Goal: Task Accomplishment & Management: Manage account settings

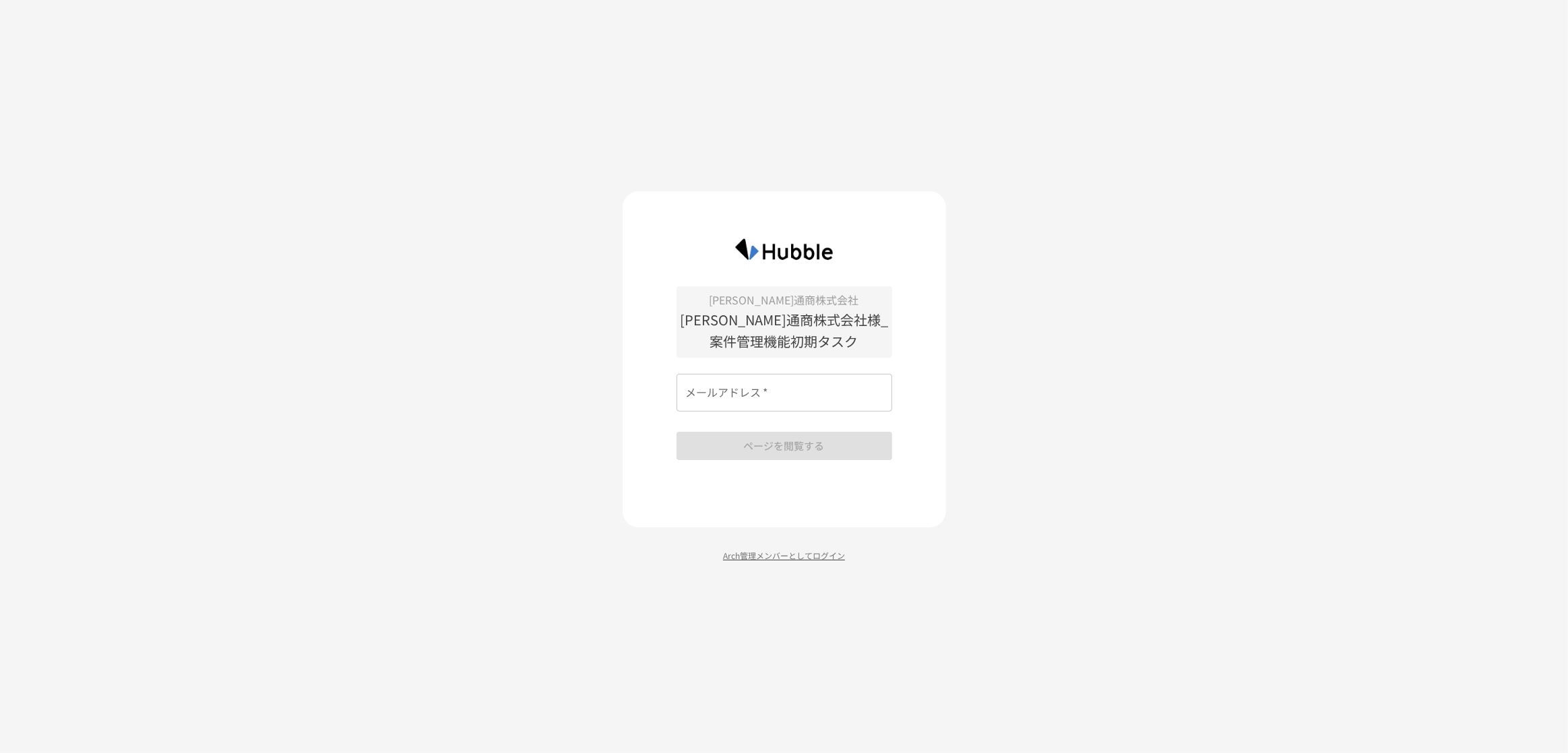
click at [768, 561] on p "Arch管理メンバーとしてログイン" at bounding box center [784, 555] width 323 height 13
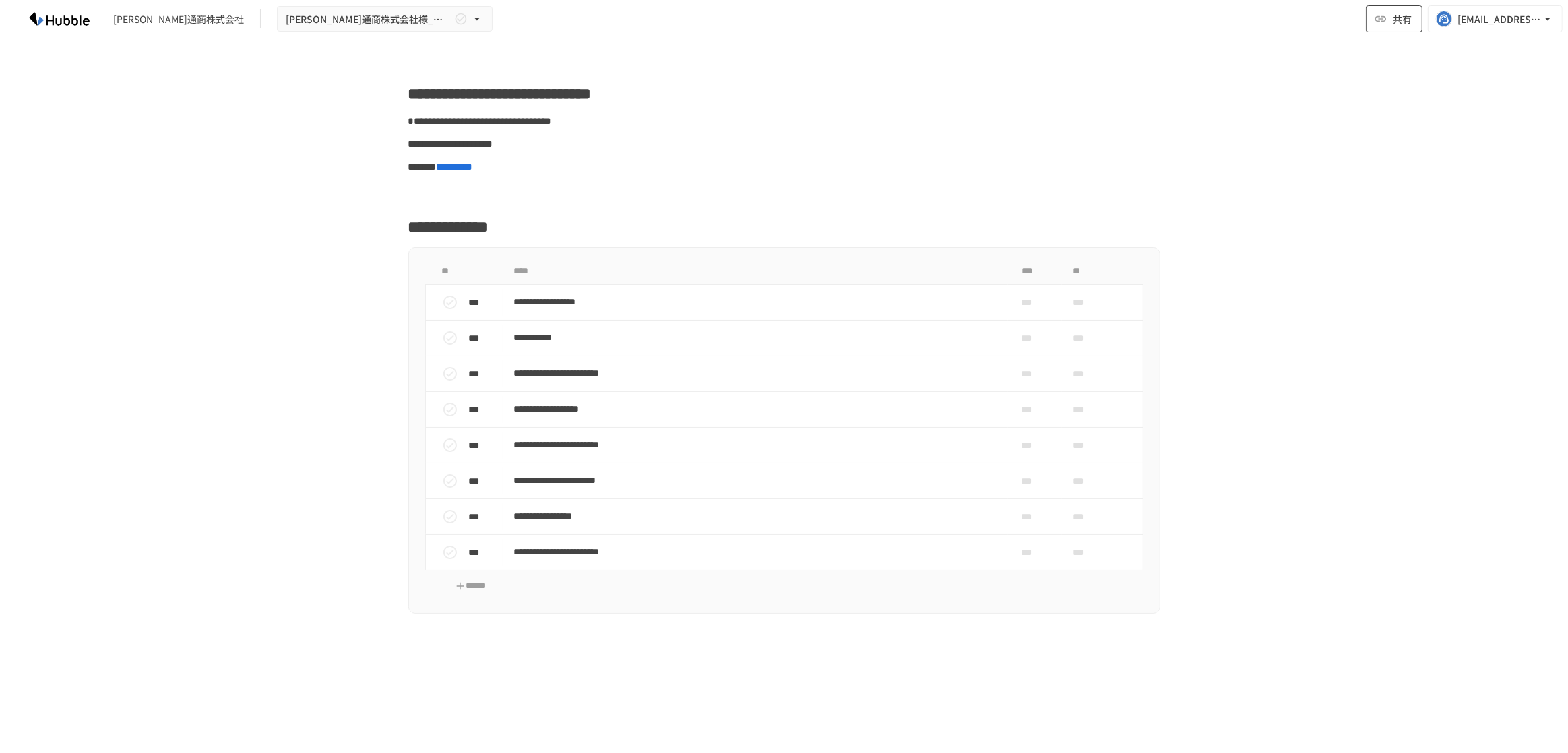
click at [1404, 19] on span "共有" at bounding box center [1402, 19] width 19 height 15
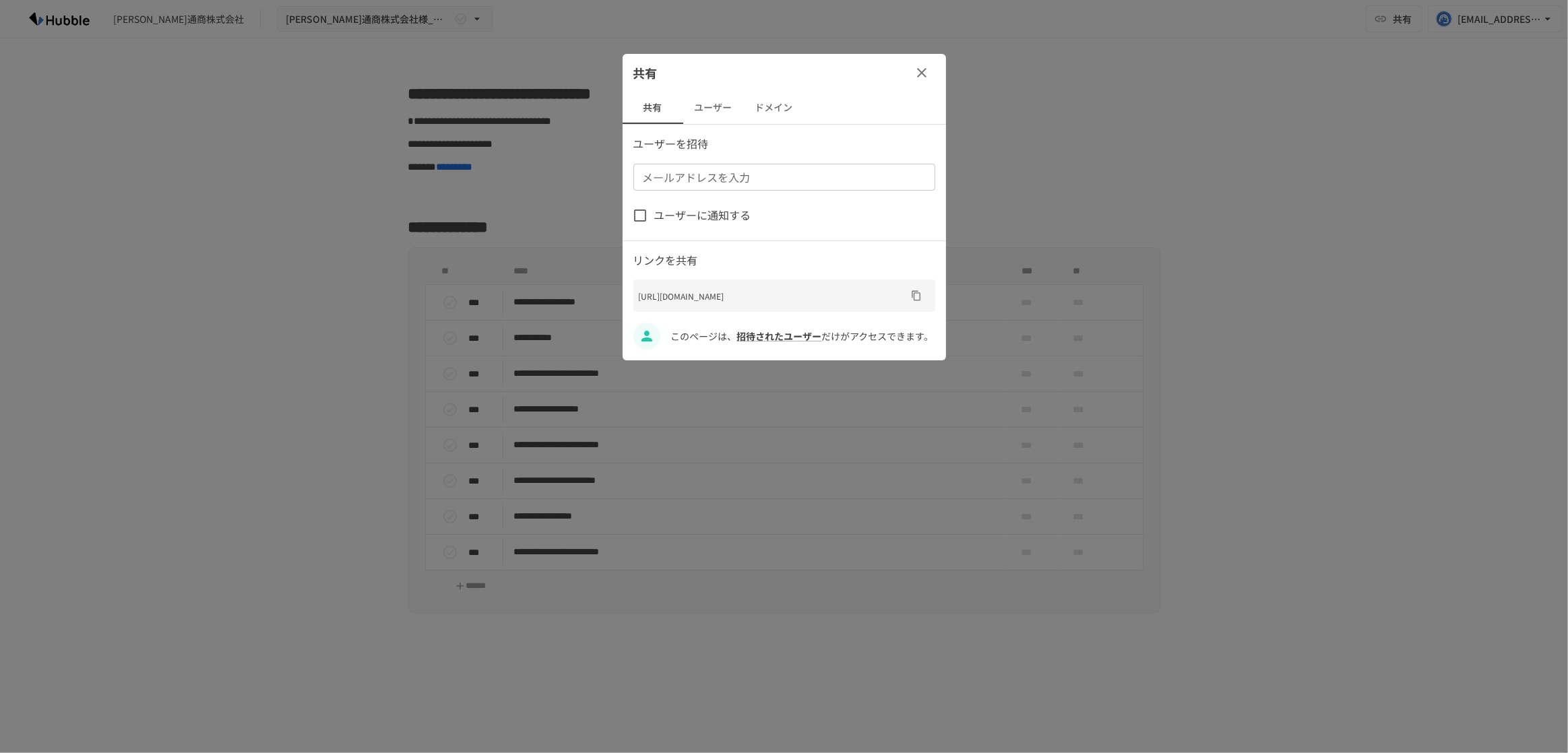
click at [766, 107] on button "ドメイン" at bounding box center [775, 107] width 61 height 33
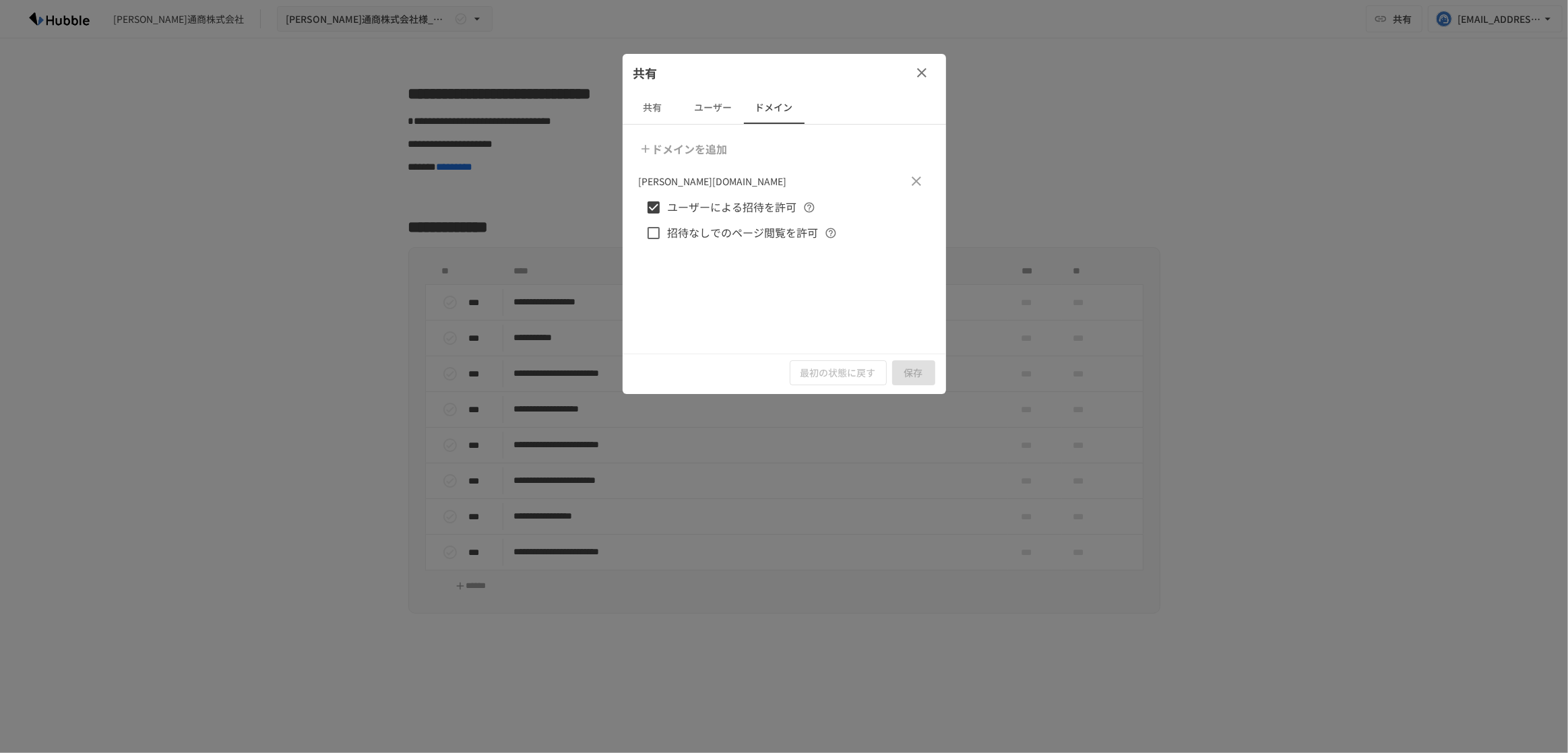
click at [677, 237] on span "招待なしでのページ閲覧を許可" at bounding box center [743, 232] width 151 height 17
click at [912, 378] on button "保存" at bounding box center [913, 372] width 43 height 25
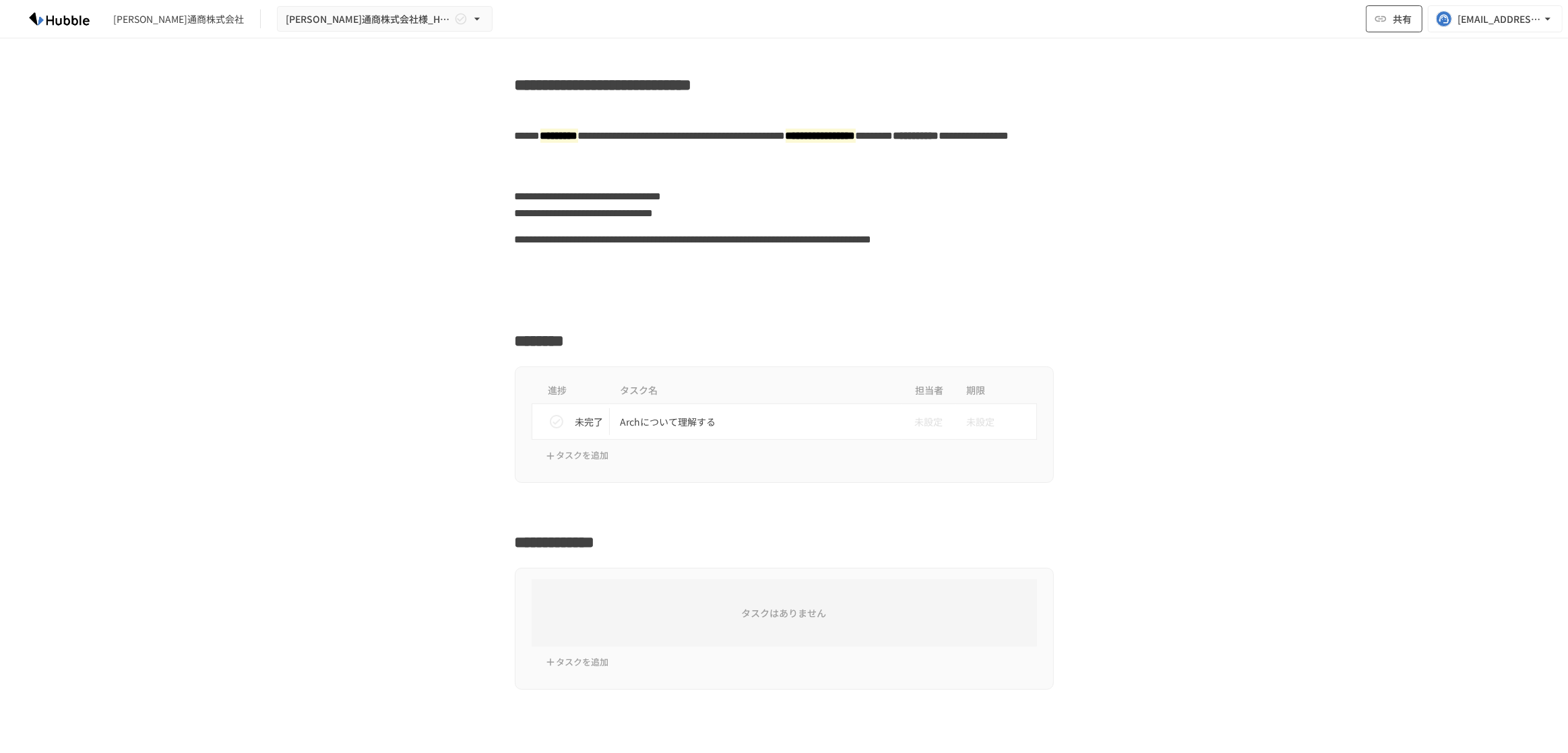
click at [1417, 11] on button "共有" at bounding box center [1394, 19] width 57 height 27
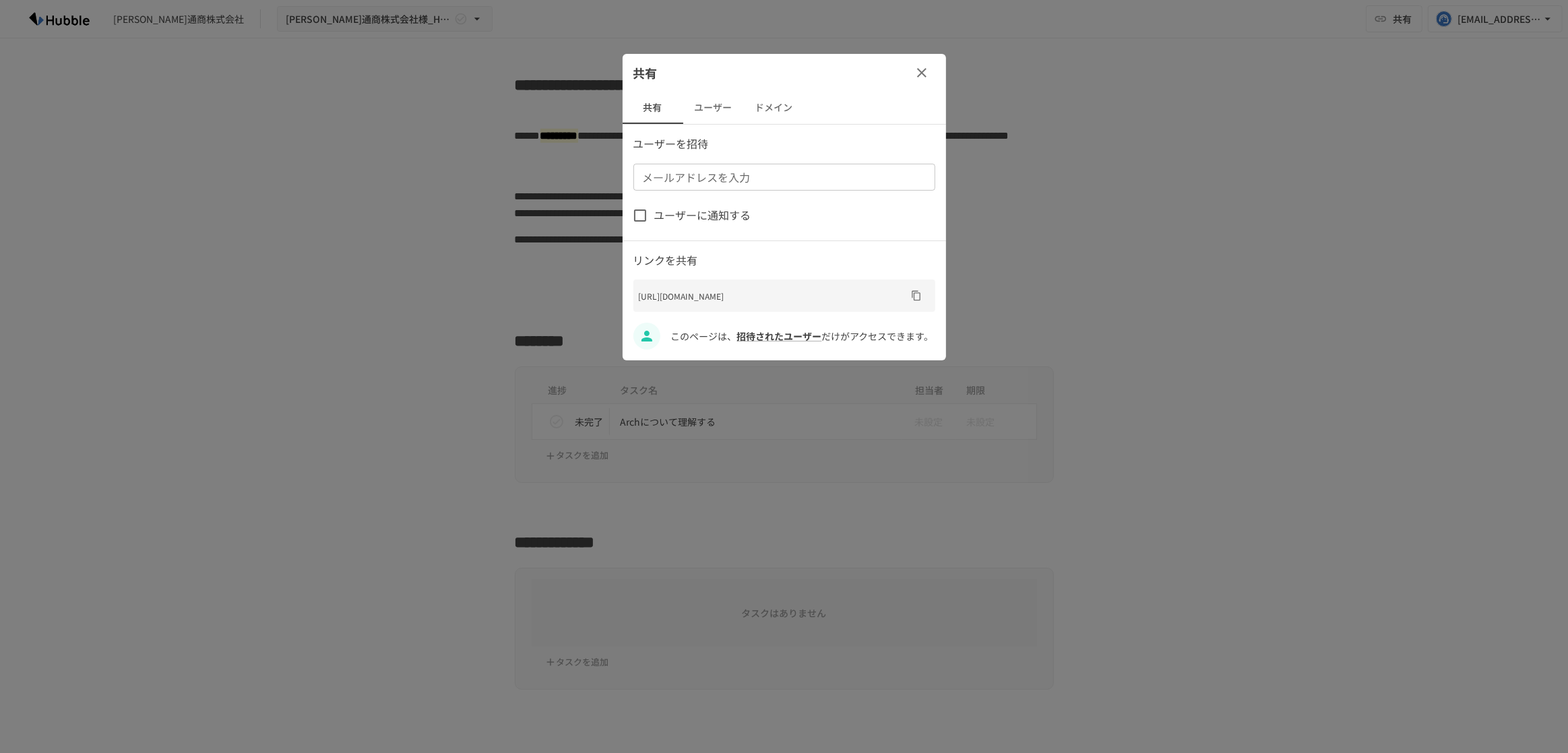
click at [768, 100] on button "ドメイン" at bounding box center [775, 107] width 61 height 33
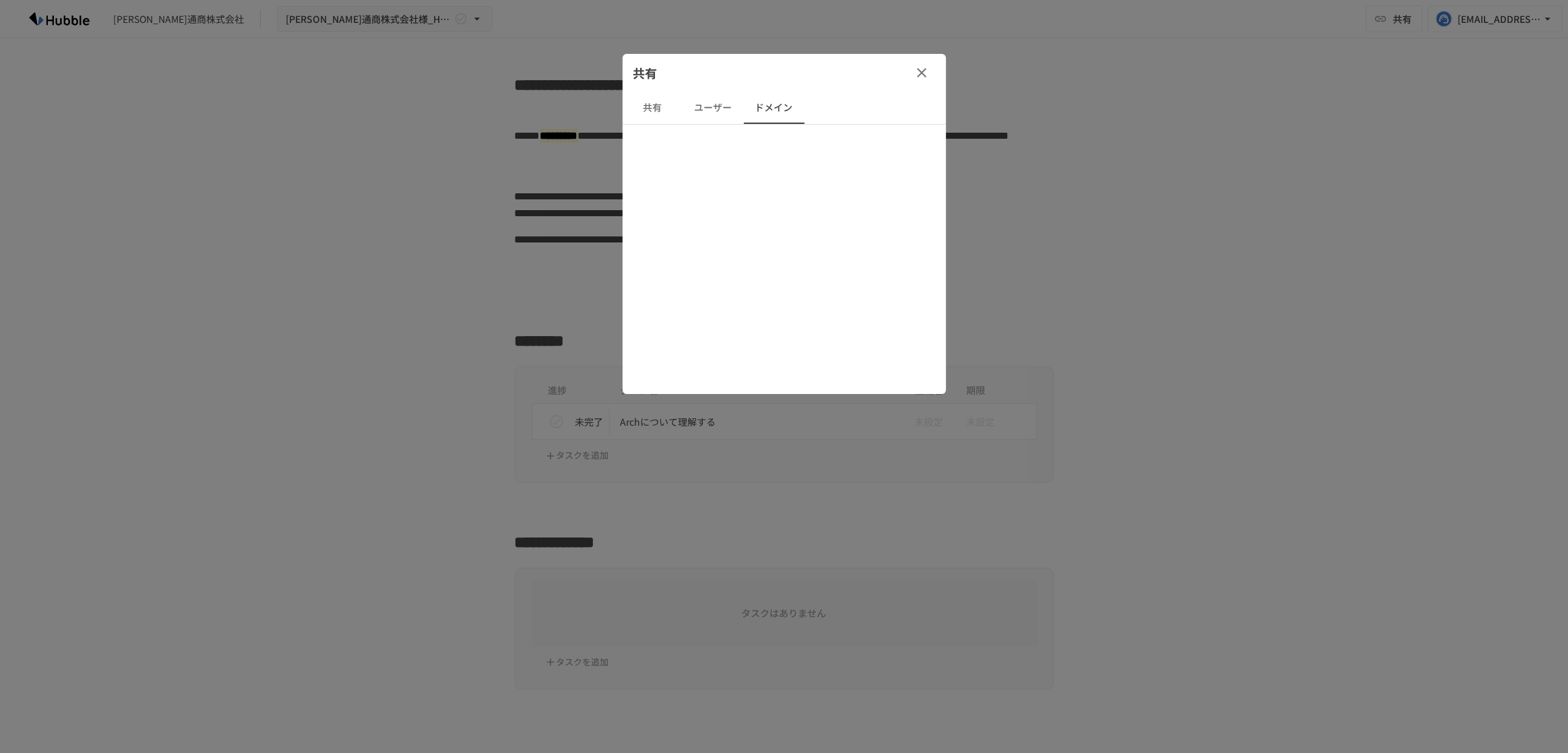
click at [719, 107] on button "ユーザー" at bounding box center [713, 107] width 61 height 33
click at [771, 104] on button "ドメイン" at bounding box center [775, 107] width 61 height 33
click at [662, 98] on button "共有" at bounding box center [653, 107] width 61 height 33
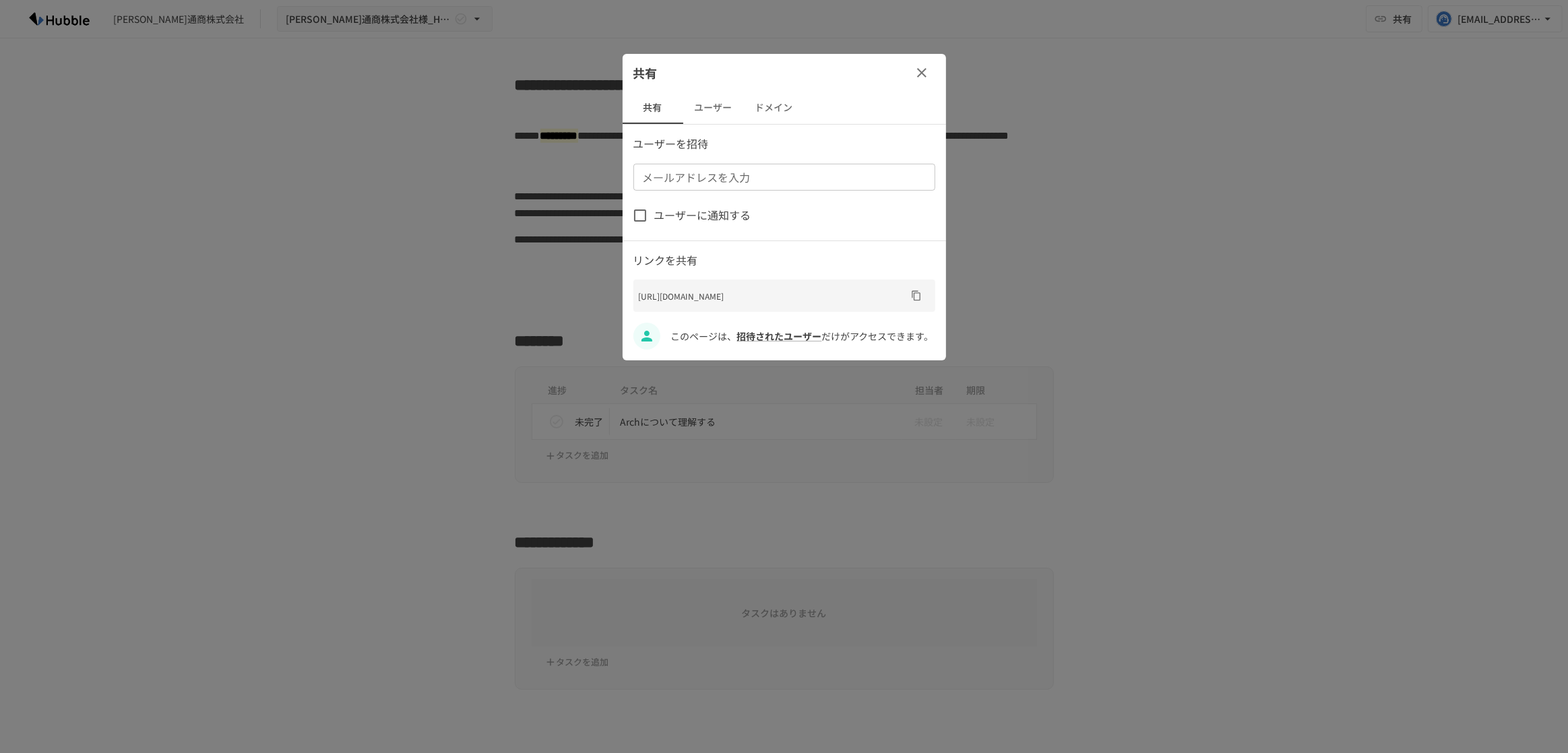
click at [714, 104] on button "ユーザー" at bounding box center [713, 107] width 61 height 33
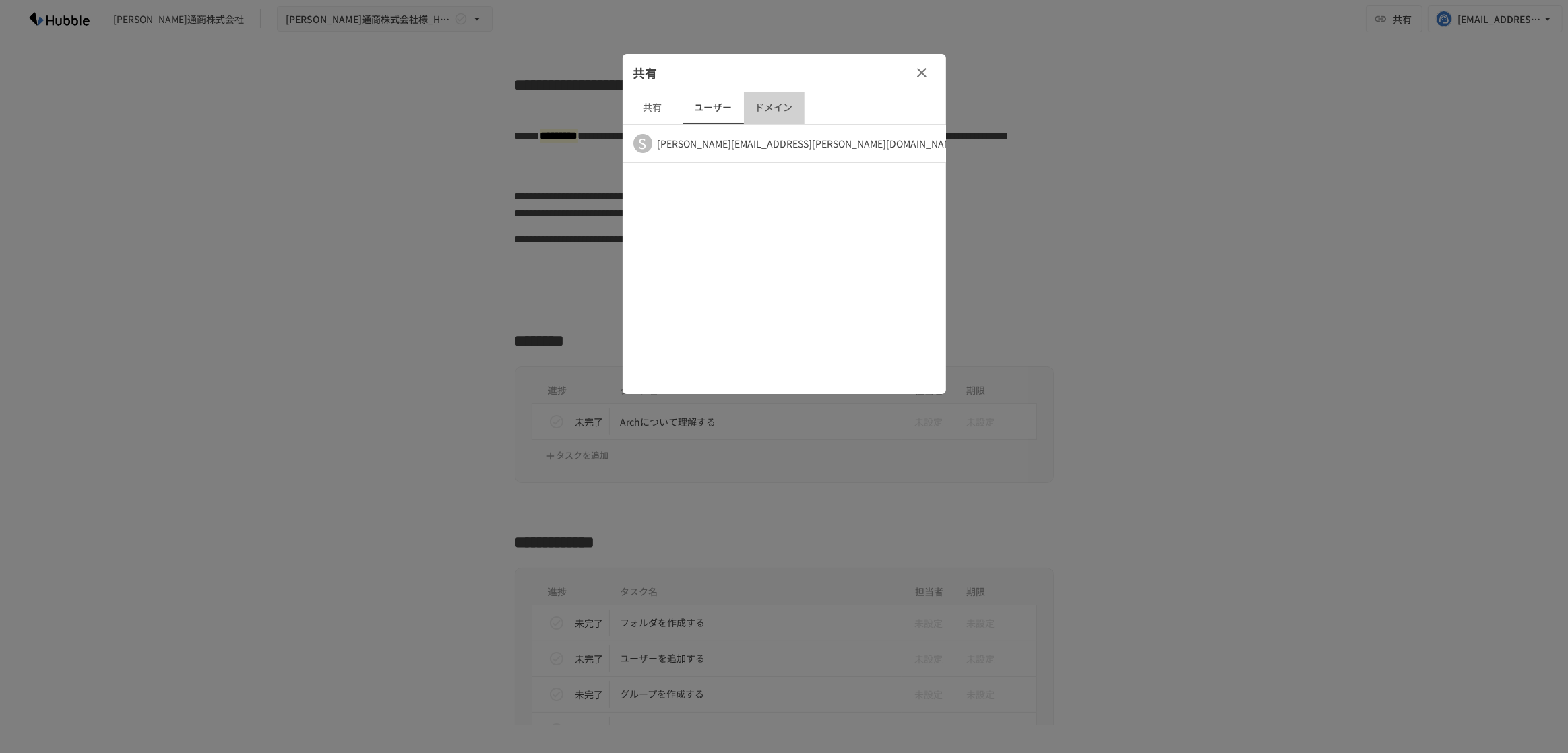
click at [781, 101] on button "ドメイン" at bounding box center [775, 107] width 61 height 33
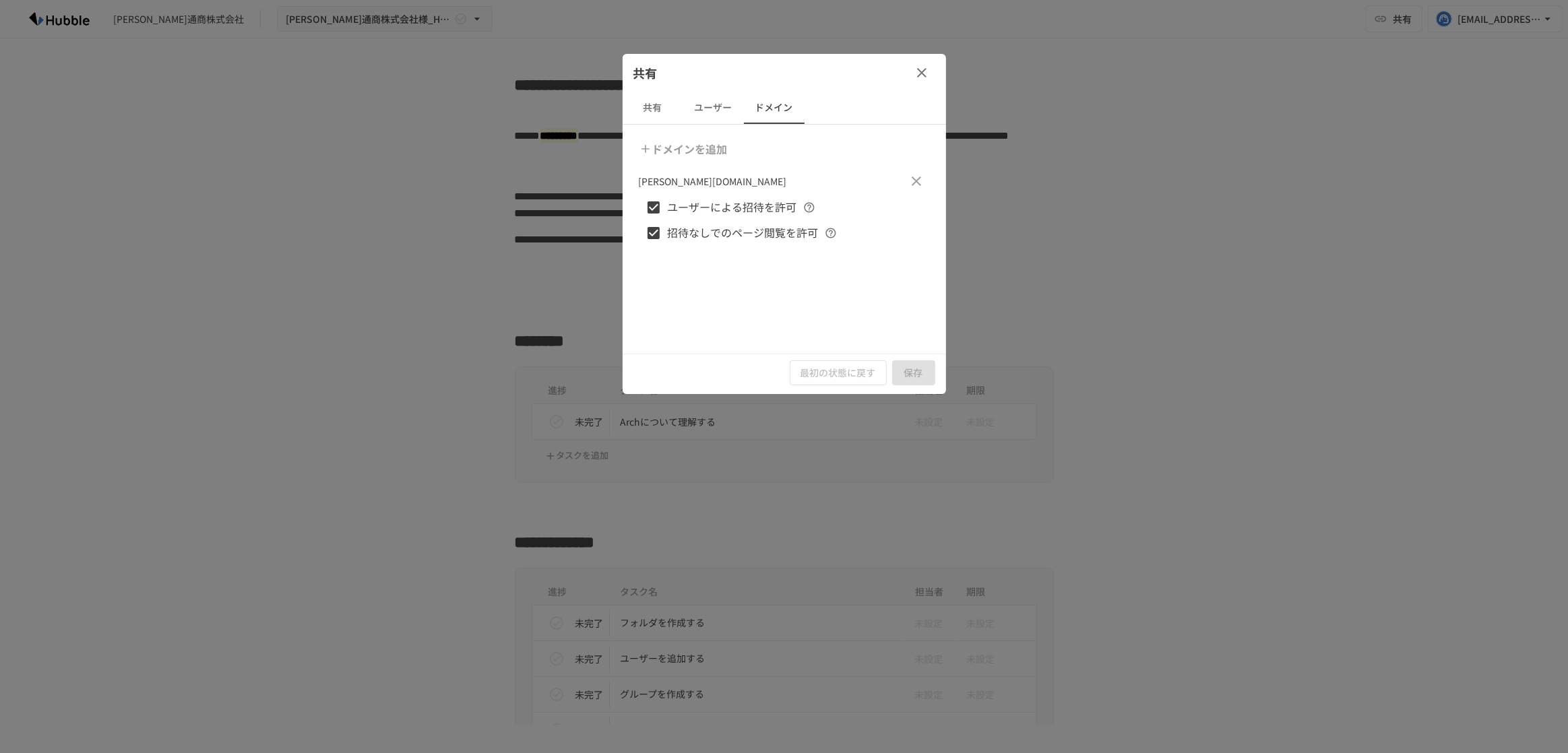
click at [917, 70] on icon "button" at bounding box center [921, 72] width 16 height 16
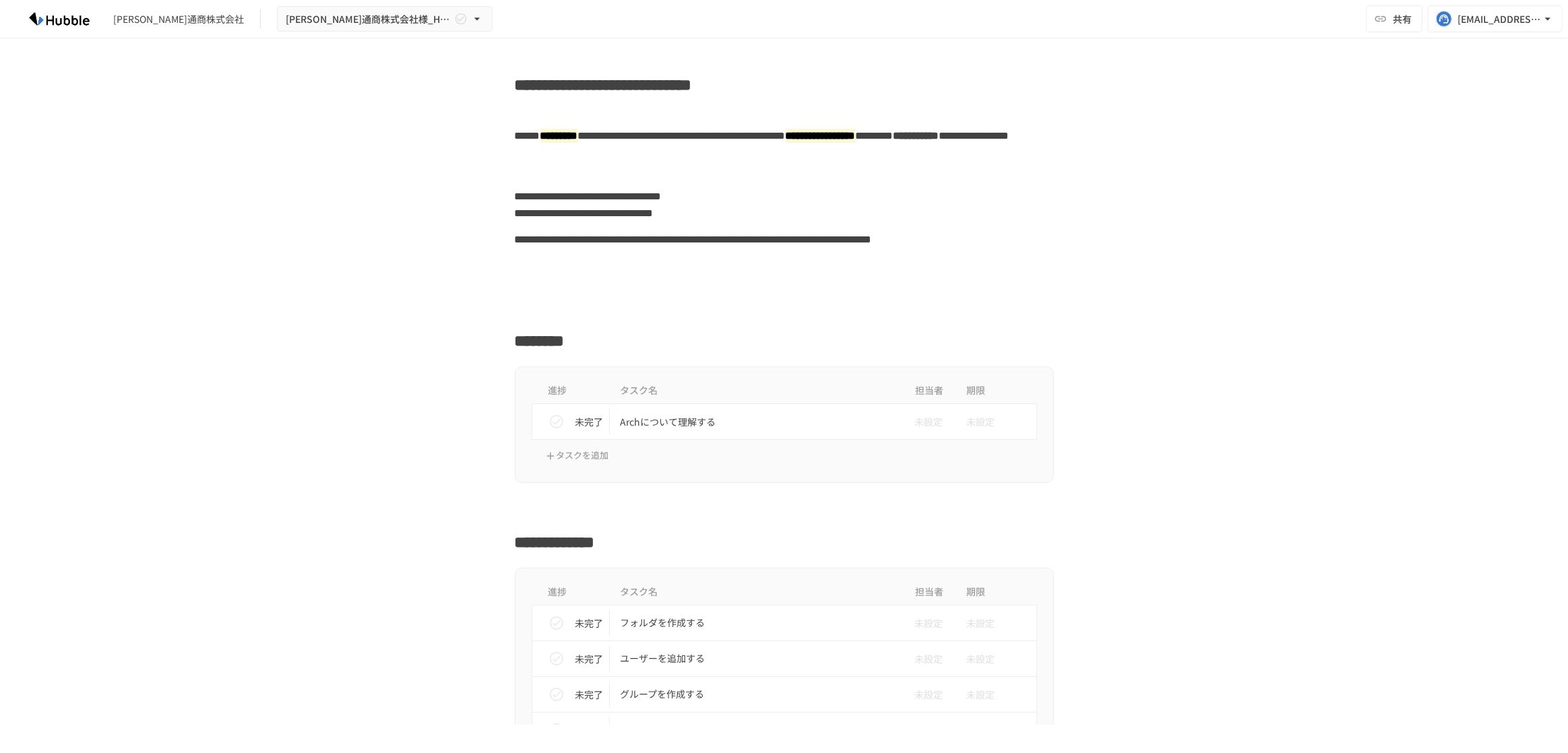
click at [1222, 117] on div "**********" at bounding box center [784, 381] width 1568 height 686
